Goal: Transaction & Acquisition: Purchase product/service

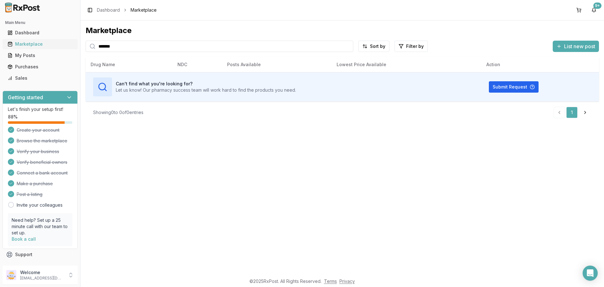
drag, startPoint x: 143, startPoint y: 47, endPoint x: 3, endPoint y: 47, distance: 139.1
click at [3, 47] on div "Main Menu Dashboard Marketplace My Posts Purchases Sales Getting started Let's …" at bounding box center [302, 143] width 604 height 287
type input "**********"
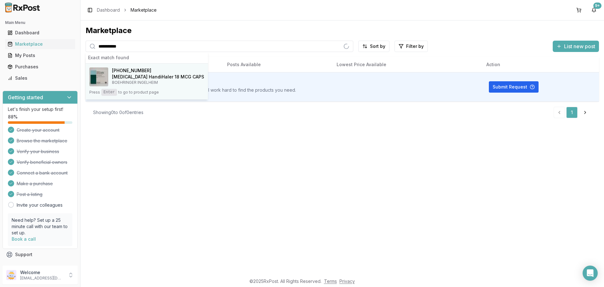
click at [118, 86] on button "[PHONE_NUMBER] [MEDICAL_DATA] HandiHaler 18 MCG CAPS BOEHRINGER INGELHEIM Press…" at bounding box center [147, 82] width 122 height 36
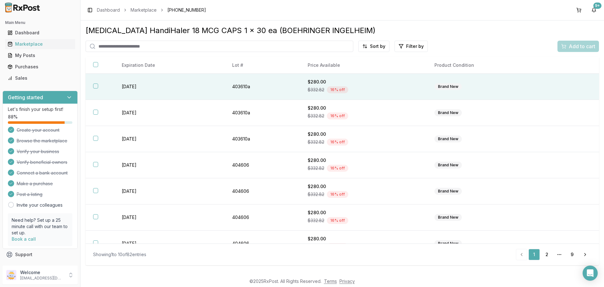
click at [424, 90] on td "$280.00 $332.82 16 % off" at bounding box center [363, 87] width 127 height 26
click at [573, 48] on span "Add to cart" at bounding box center [582, 46] width 26 height 8
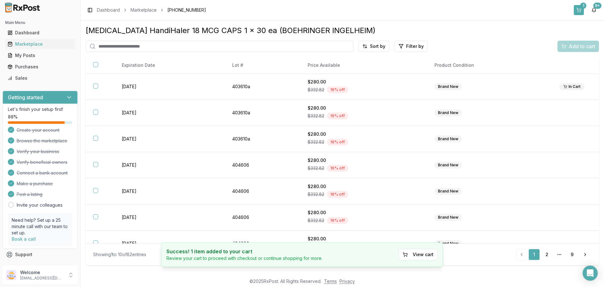
click at [582, 8] on div "1" at bounding box center [583, 6] width 6 height 6
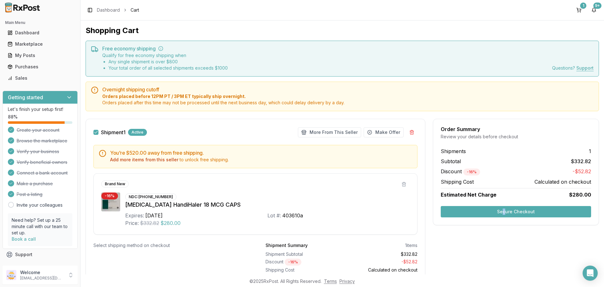
click at [502, 250] on div "Order Summary Review your details before checkout Shipments 1 Subtotal $332.82 …" at bounding box center [516, 207] width 166 height 177
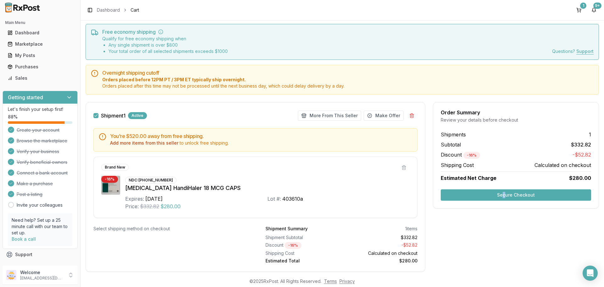
scroll to position [32, 0]
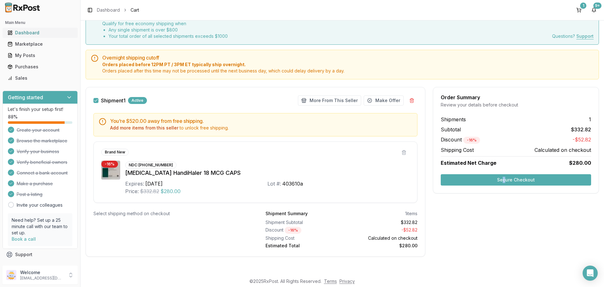
click at [32, 32] on div "Dashboard" at bounding box center [40, 33] width 65 height 6
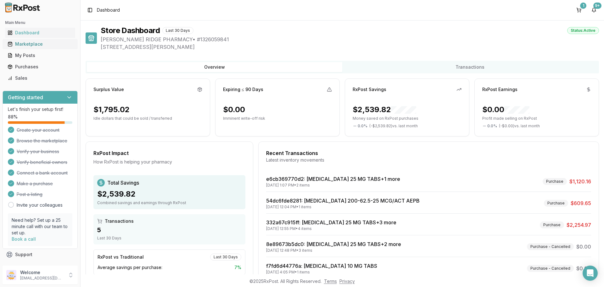
click at [33, 42] on div "Marketplace" at bounding box center [40, 44] width 65 height 6
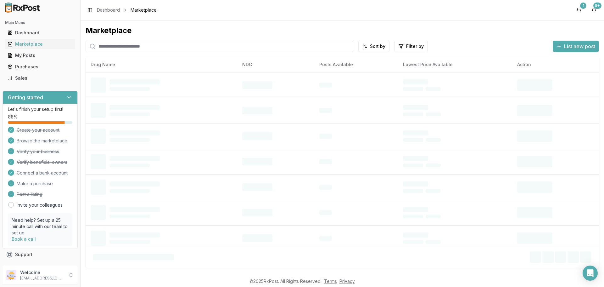
click at [114, 47] on input "search" at bounding box center [220, 46] width 268 height 11
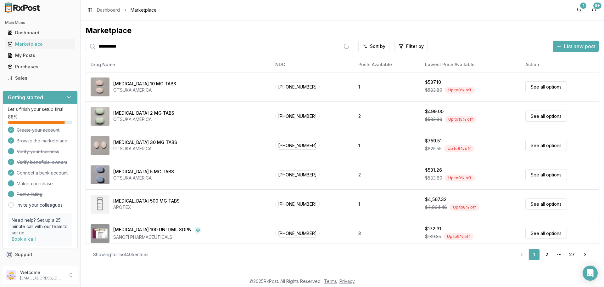
type input "**********"
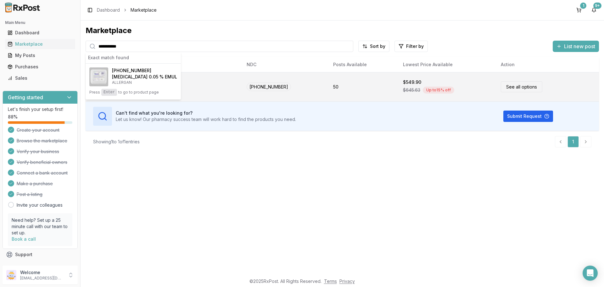
click at [506, 85] on link "See all options" at bounding box center [522, 86] width 42 height 11
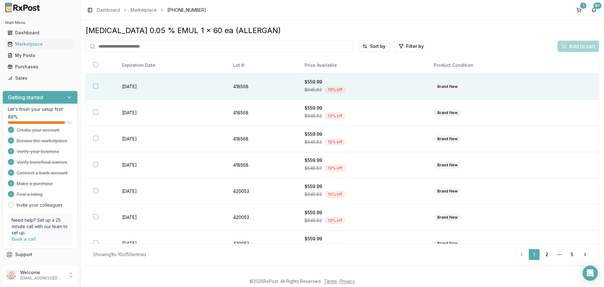
click at [445, 88] on div "Brand New" at bounding box center [447, 86] width 27 height 7
click at [560, 49] on button "Add to cart" at bounding box center [579, 46] width 42 height 11
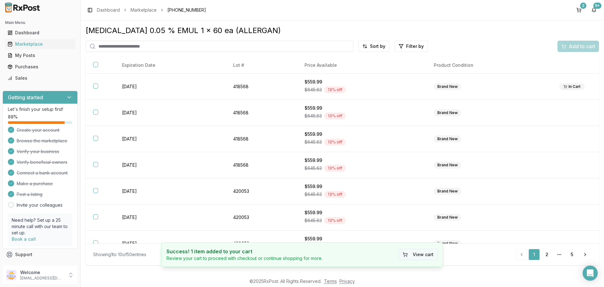
click at [433, 255] on button "View cart" at bounding box center [418, 254] width 39 height 11
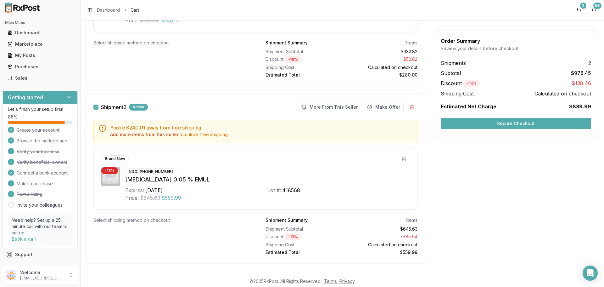
scroll to position [209, 0]
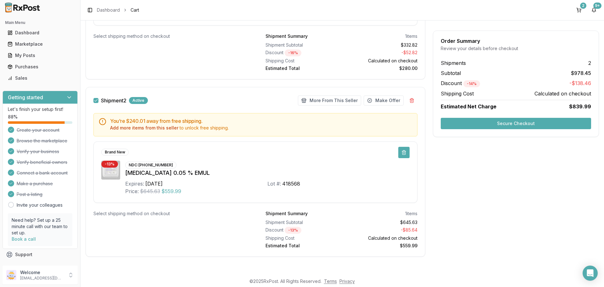
click at [399, 154] on button at bounding box center [403, 152] width 11 height 11
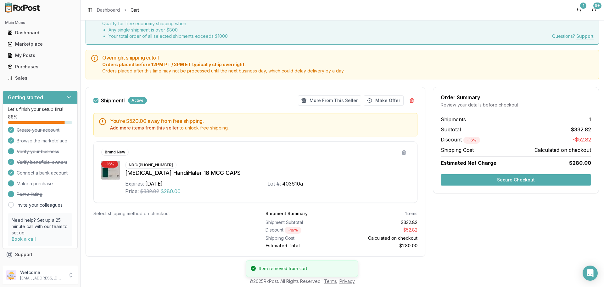
click at [468, 257] on div "Order Summary Review your details before checkout Shipments 1 Subtotal $332.82 …" at bounding box center [516, 175] width 166 height 177
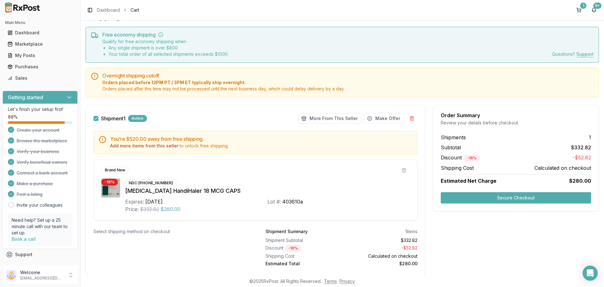
scroll to position [0, 0]
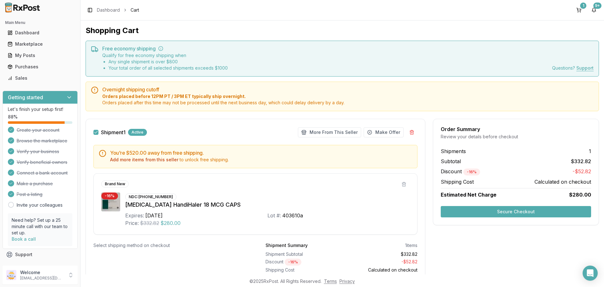
click at [556, 228] on div "Order Summary Review your details before checkout Shipments 1 Subtotal $332.82 …" at bounding box center [516, 207] width 166 height 177
click at [23, 31] on div "Dashboard" at bounding box center [40, 33] width 65 height 6
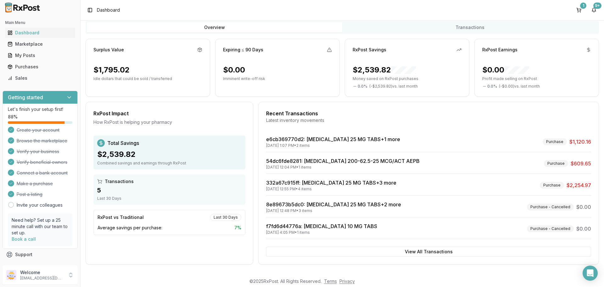
scroll to position [40, 0]
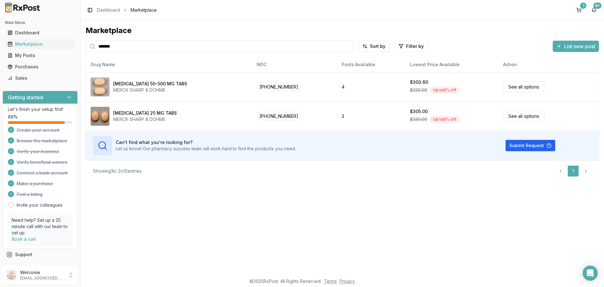
drag, startPoint x: 138, startPoint y: 45, endPoint x: 0, endPoint y: 40, distance: 138.2
click at [0, 41] on div "Main Menu Dashboard Marketplace My Posts Purchases Sales Getting started Let's …" at bounding box center [302, 143] width 604 height 287
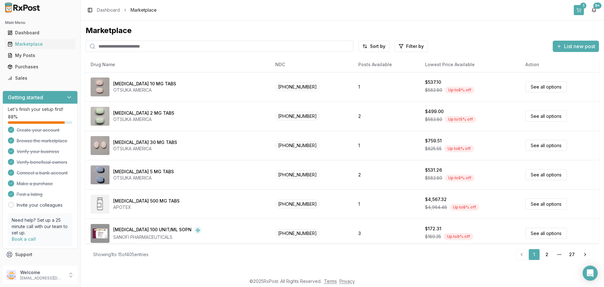
click at [582, 8] on div "1" at bounding box center [583, 6] width 6 height 6
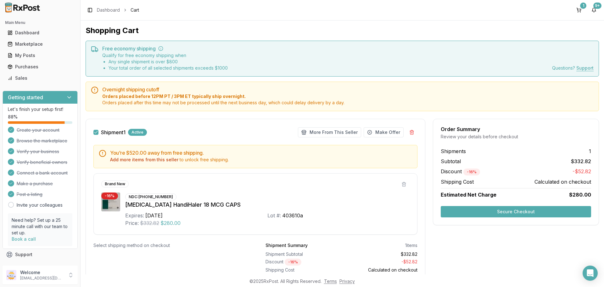
click at [460, 208] on button "Secure Checkout" at bounding box center [516, 211] width 150 height 11
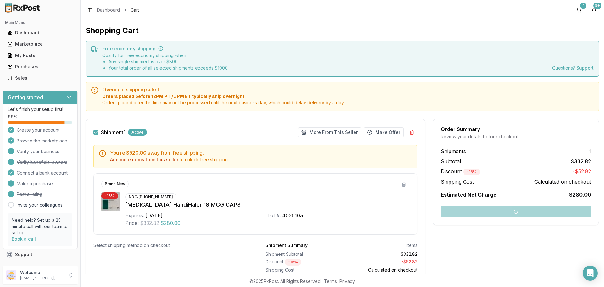
scroll to position [32, 0]
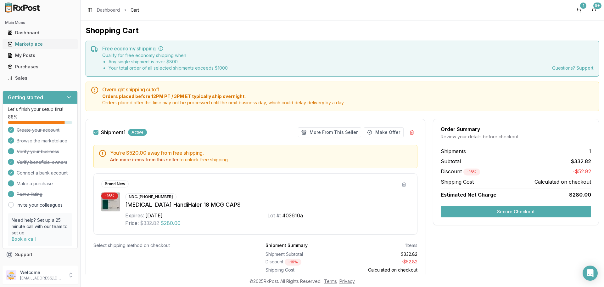
click at [33, 44] on div "Marketplace" at bounding box center [40, 44] width 65 height 6
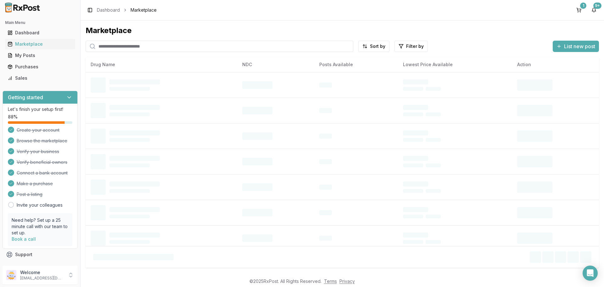
click at [105, 48] on input "search" at bounding box center [220, 46] width 268 height 11
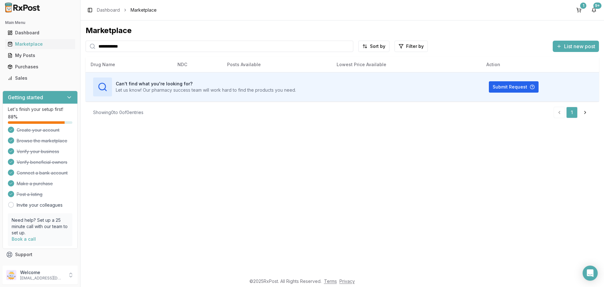
type input "**********"
